Goal: Use online tool/utility: Utilize a website feature to perform a specific function

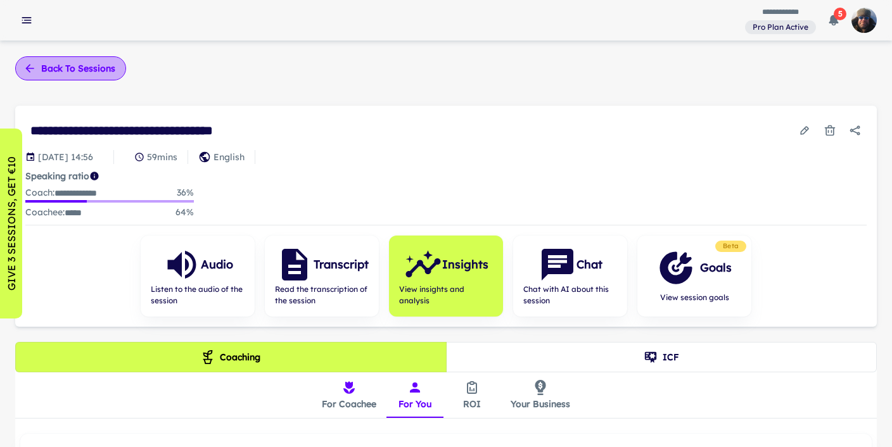
click at [63, 66] on button "Back to sessions" at bounding box center [70, 68] width 111 height 24
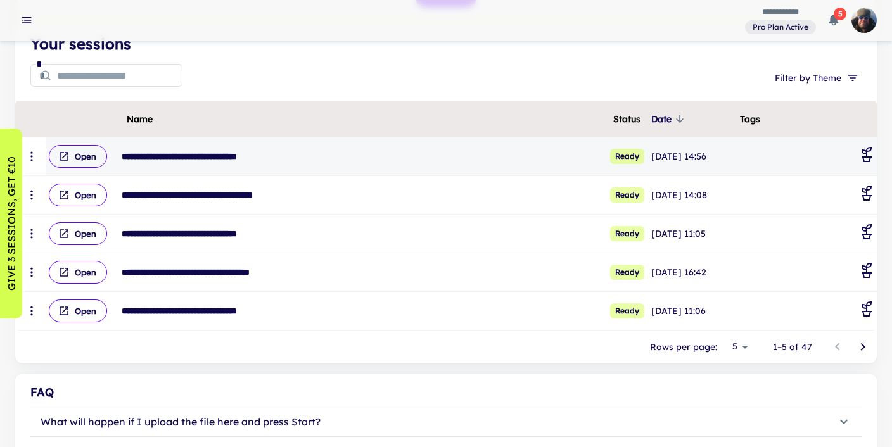
scroll to position [161, 0]
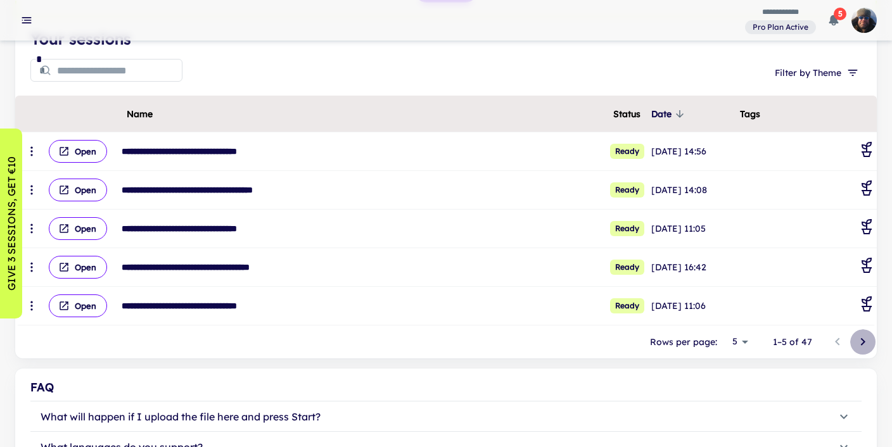
click at [866, 341] on icon "Go to next page" at bounding box center [862, 341] width 15 height 15
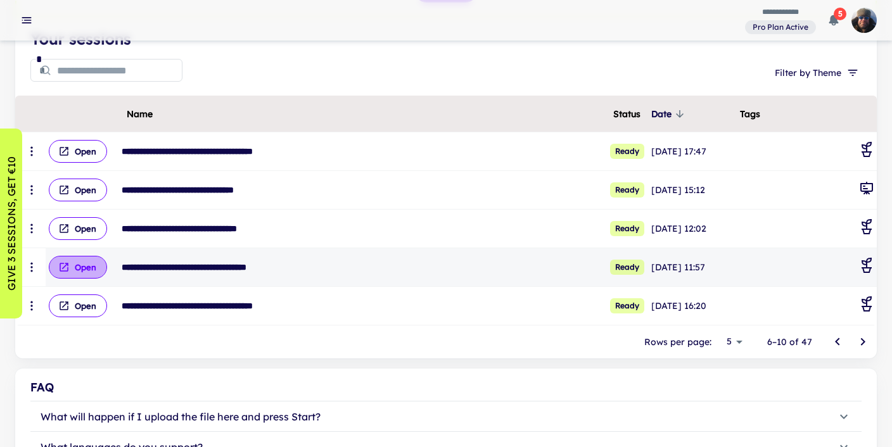
click at [80, 263] on button "Open" at bounding box center [78, 267] width 58 height 23
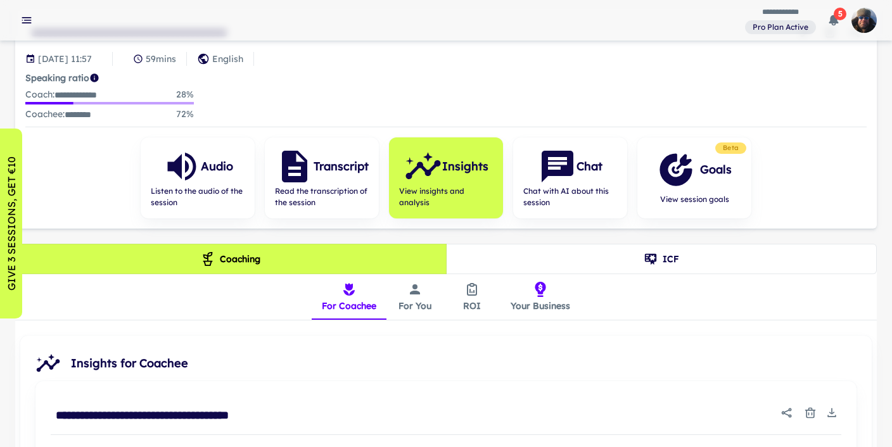
scroll to position [84, 0]
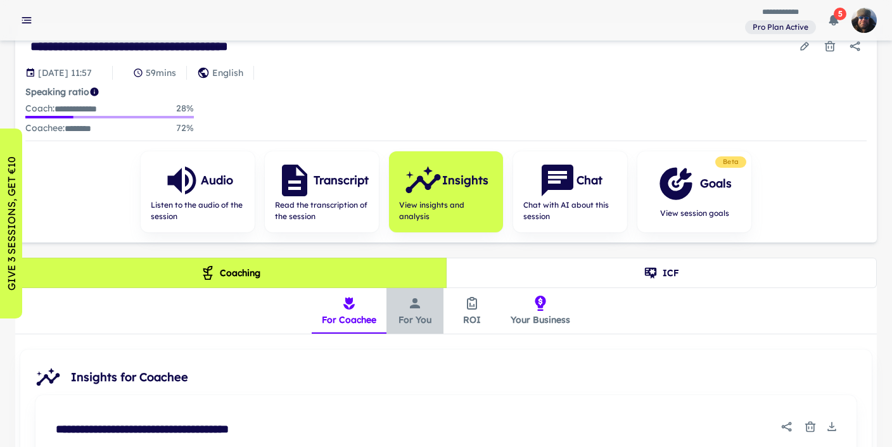
click at [414, 310] on button "For You" at bounding box center [414, 311] width 57 height 46
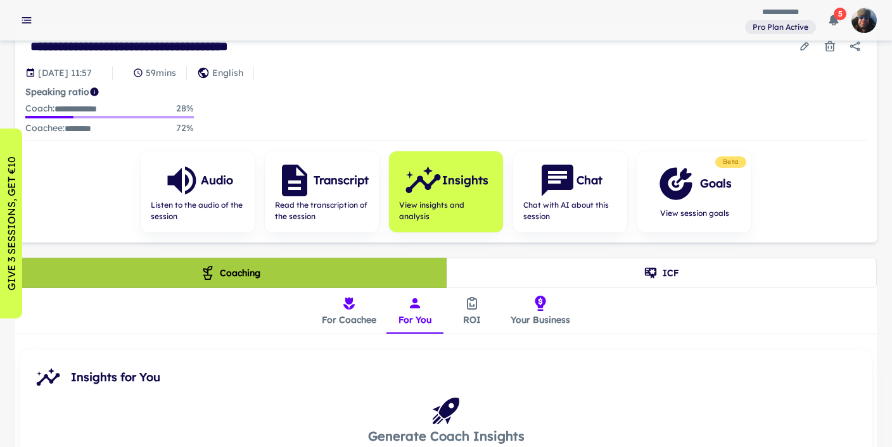
scroll to position [263, 0]
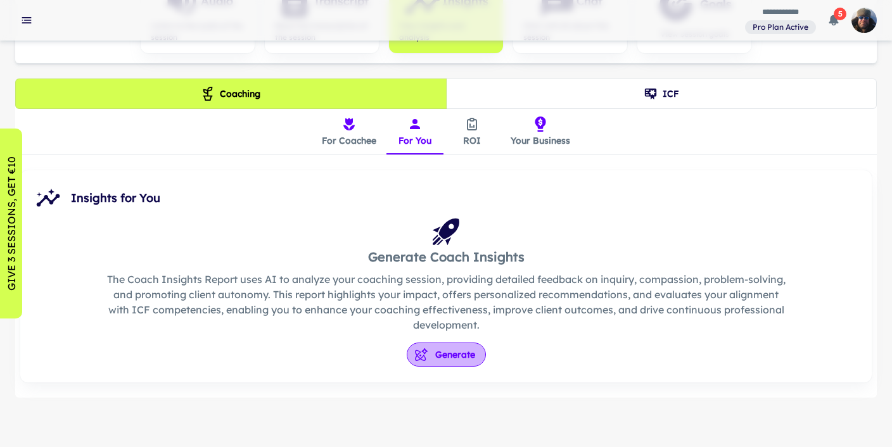
click at [449, 352] on button "Generate" at bounding box center [446, 355] width 79 height 24
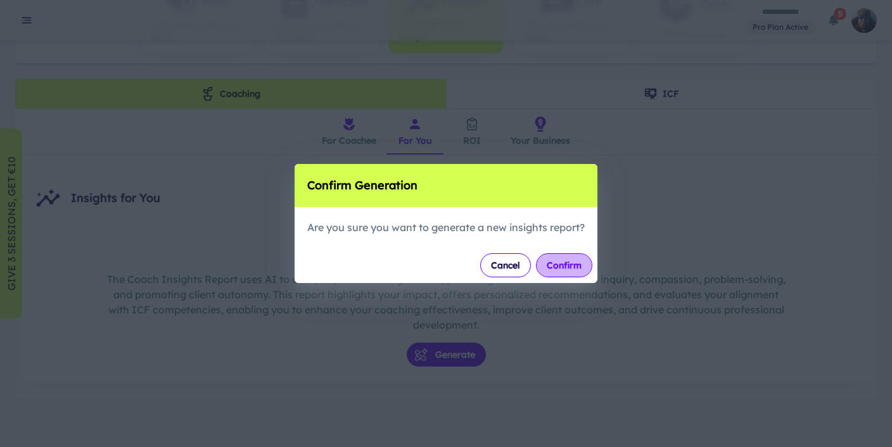
click at [569, 266] on button "Confirm" at bounding box center [564, 265] width 56 height 24
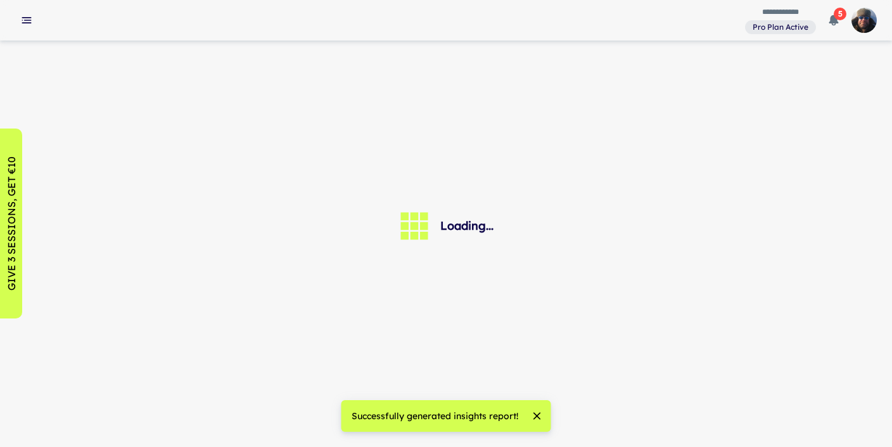
scroll to position [0, 0]
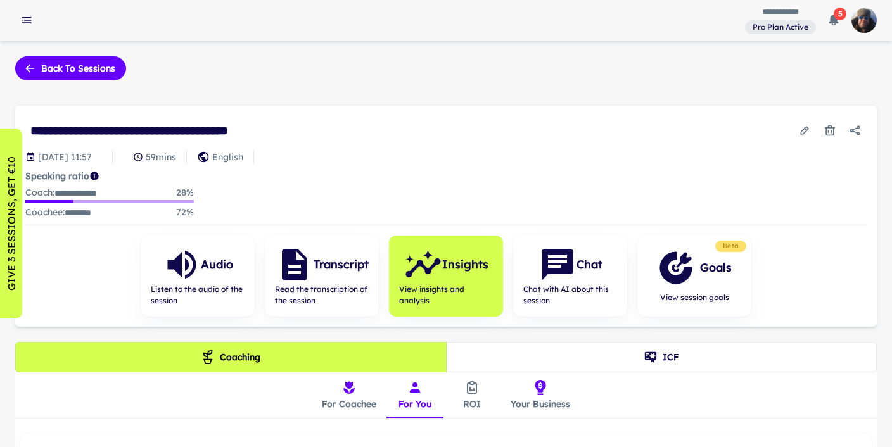
click at [540, 413] on div "Successfully generated insights report!" at bounding box center [446, 416] width 210 height 32
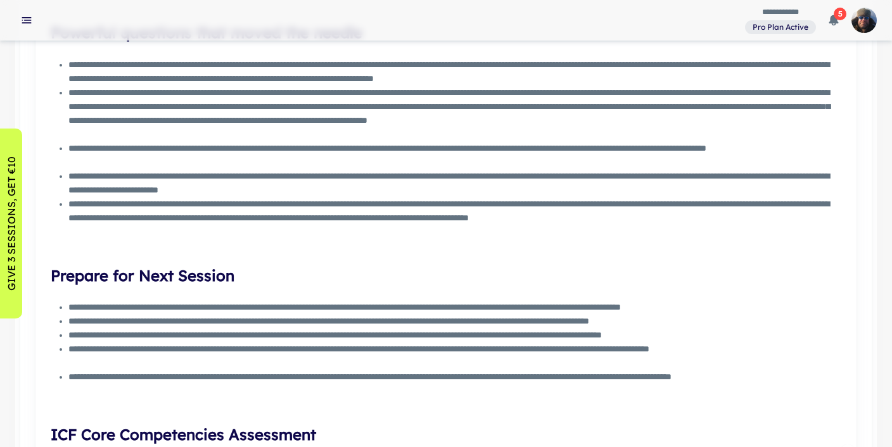
scroll to position [1610, 0]
